Goal: Transaction & Acquisition: Purchase product/service

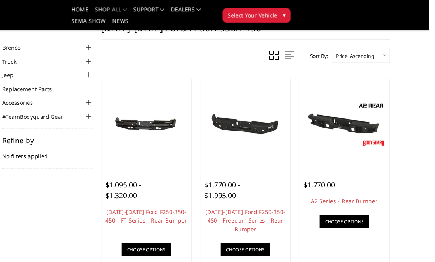
scroll to position [30, 0]
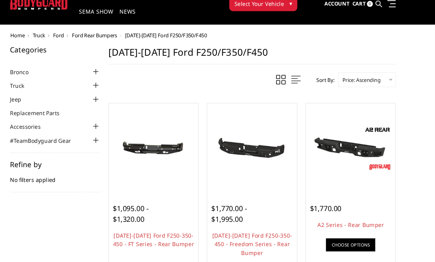
click at [333, 226] on link "Choose Options" at bounding box center [356, 229] width 46 height 12
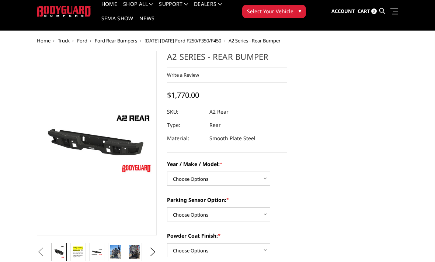
scroll to position [49, 0]
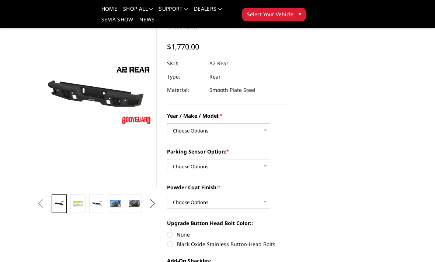
click at [134, 205] on img at bounding box center [134, 203] width 11 height 7
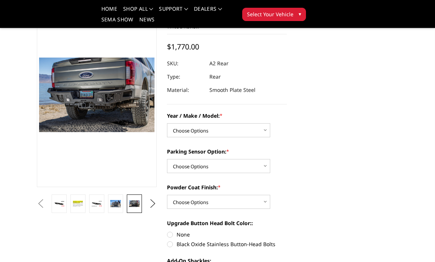
click at [254, 130] on select "Choose Options Chevrolet/GMC 20-24 2500 / 3500 Chevrolet/GMC 15-19 2500 / 3500 …" at bounding box center [218, 130] width 103 height 14
select select "1467"
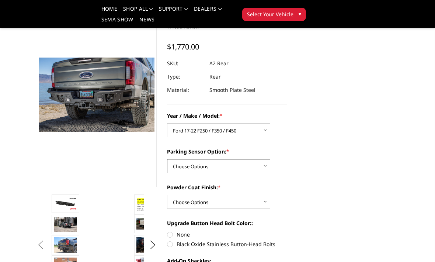
click at [259, 166] on select "Choose Options Yes - With sensor cutouts No - Without sensor cutouts" at bounding box center [218, 166] width 103 height 14
select select "564"
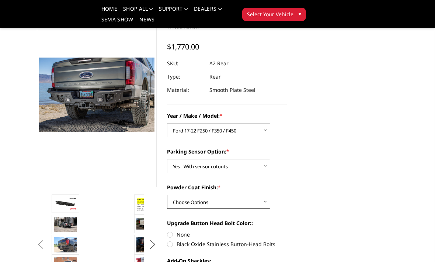
click at [253, 202] on select "Choose Options Bare metal (included) Texture black powder coat" at bounding box center [218, 202] width 103 height 14
select select "551"
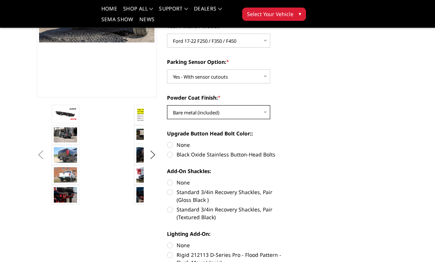
scroll to position [148, 0]
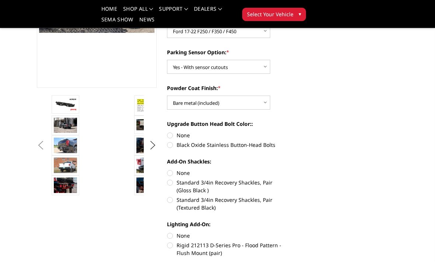
click at [269, 146] on label "Black Oxide Stainless Button-Head Bolts" at bounding box center [227, 145] width 120 height 8
click at [287, 132] on input "Black Oxide Stainless Button-Head Bolts" at bounding box center [287, 131] width 0 height 0
radio input "true"
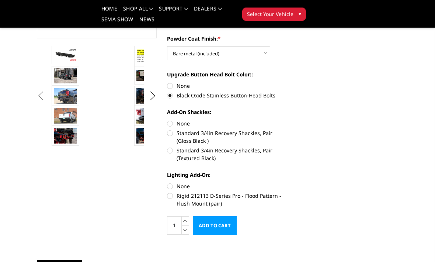
scroll to position [198, 0]
click at [188, 122] on label "None" at bounding box center [227, 124] width 120 height 8
click at [167, 120] on input "None" at bounding box center [167, 120] width 0 height 0
radio input "true"
click at [264, 195] on label "Rigid 212113 D-Series Pro - Flood Pattern - Flush Mount (pair)" at bounding box center [227, 199] width 120 height 15
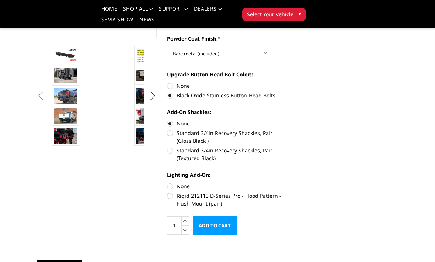
click at [287, 183] on input "Rigid 212113 D-Series Pro - Flood Pattern - Flush Mount (pair)" at bounding box center [287, 182] width 0 height 0
radio input "true"
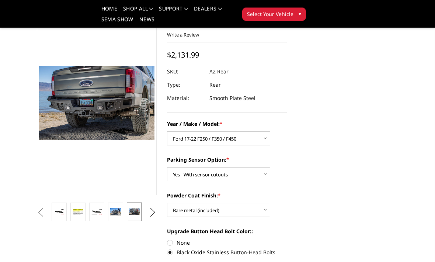
scroll to position [34, 0]
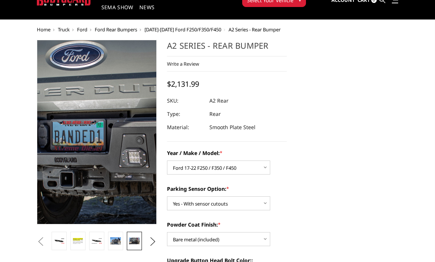
click at [89, 126] on img at bounding box center [120, 137] width 472 height 306
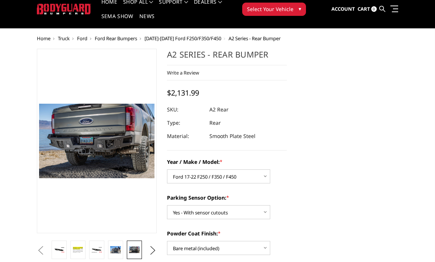
scroll to position [0, 0]
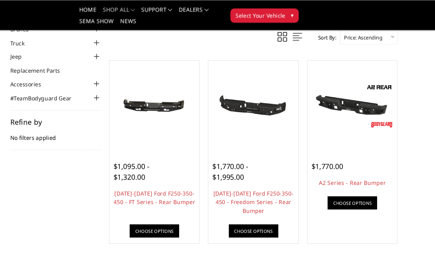
scroll to position [49, 0]
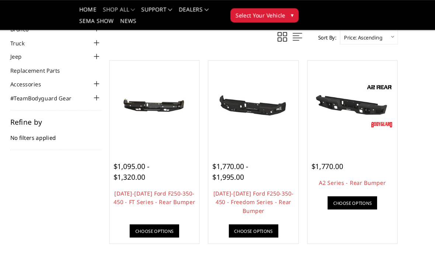
click at [148, 214] on link "Choose Options" at bounding box center [171, 215] width 46 height 12
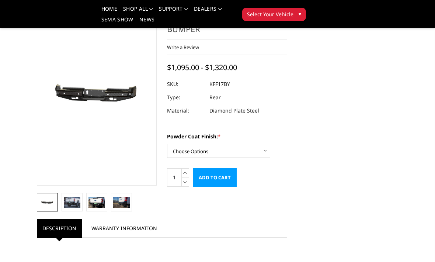
scroll to position [55, 0]
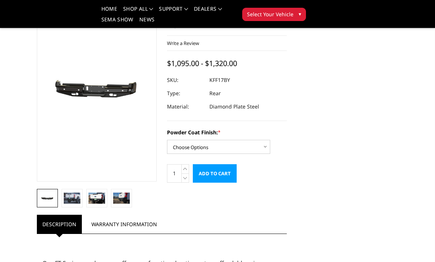
click at [96, 199] on img at bounding box center [97, 198] width 17 height 11
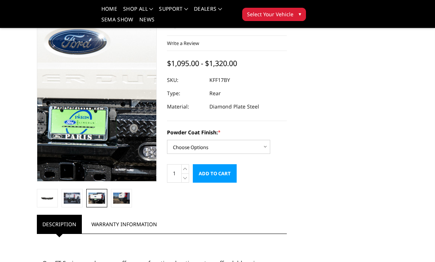
click at [90, 91] on img at bounding box center [116, 88] width 472 height 315
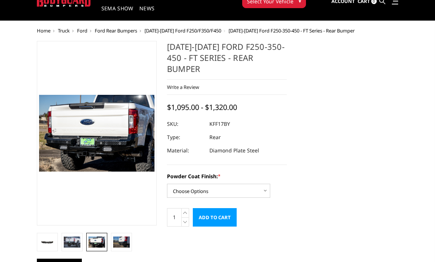
scroll to position [0, 0]
